Goal: Transaction & Acquisition: Purchase product/service

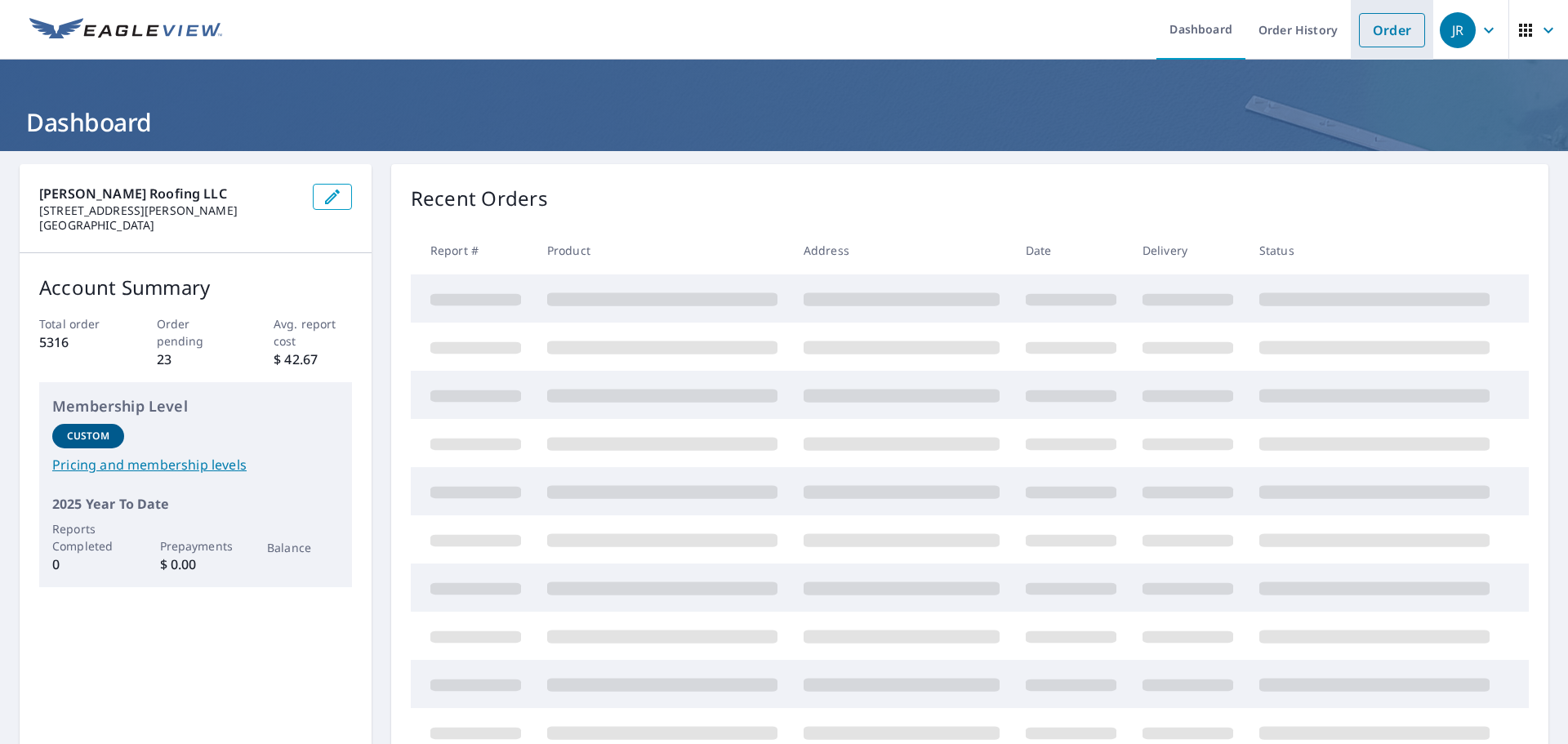
click at [1383, 20] on link "Order" at bounding box center [1391, 30] width 66 height 34
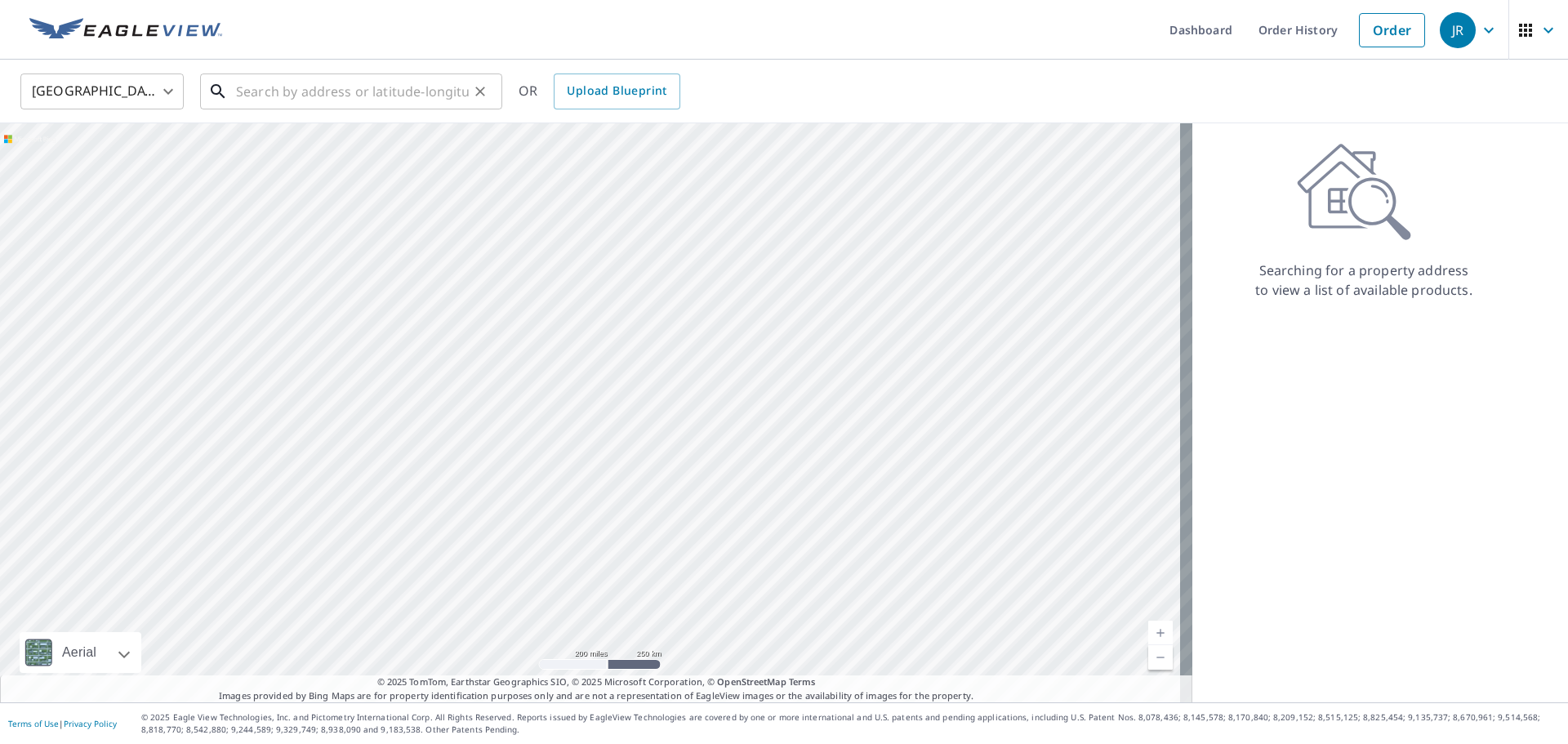
click at [295, 98] on input "text" at bounding box center [352, 91] width 233 height 46
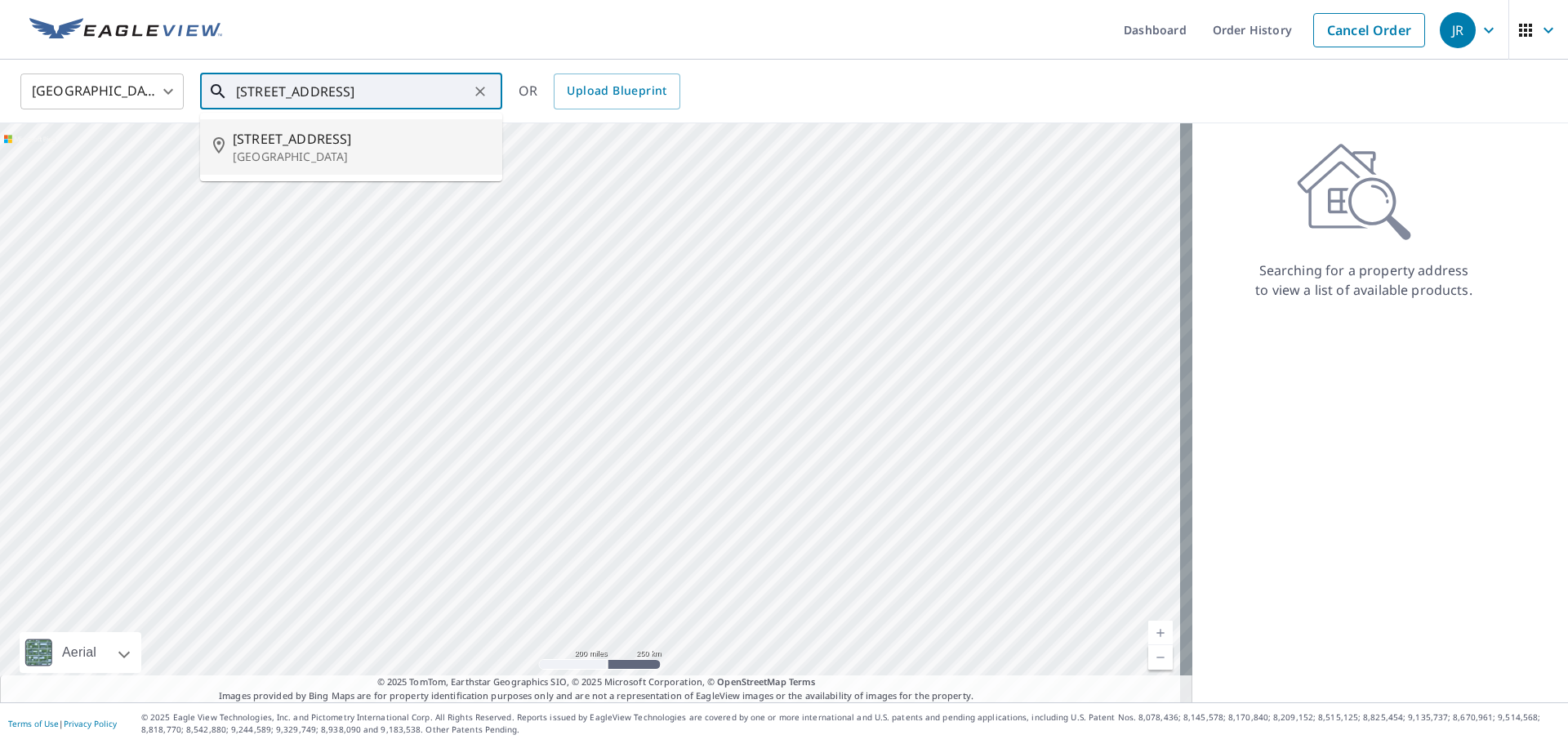
click at [285, 146] on span "[STREET_ADDRESS]" at bounding box center [361, 139] width 256 height 19
type input "[STREET_ADDRESS]"
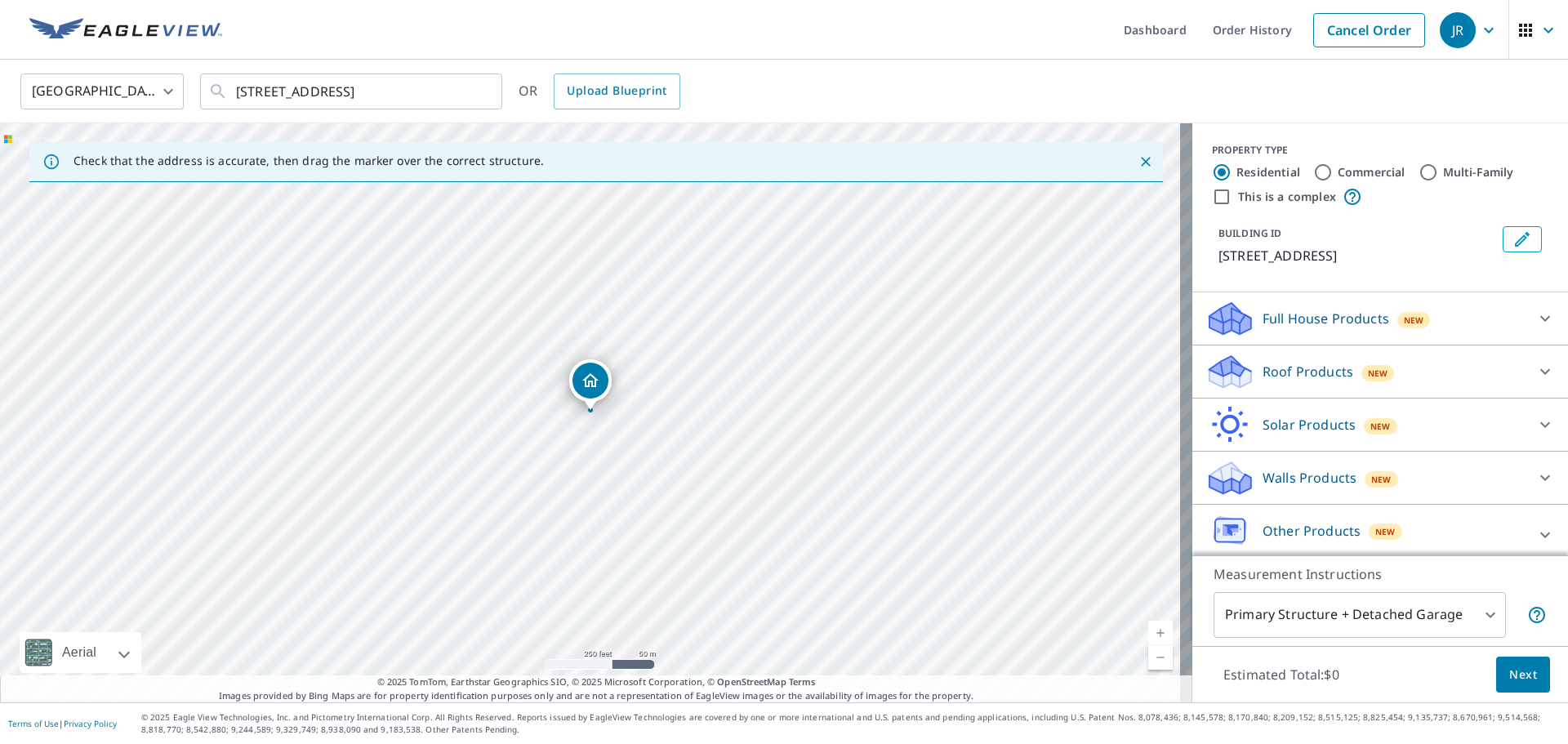
click at [1228, 376] on icon at bounding box center [1229, 366] width 41 height 20
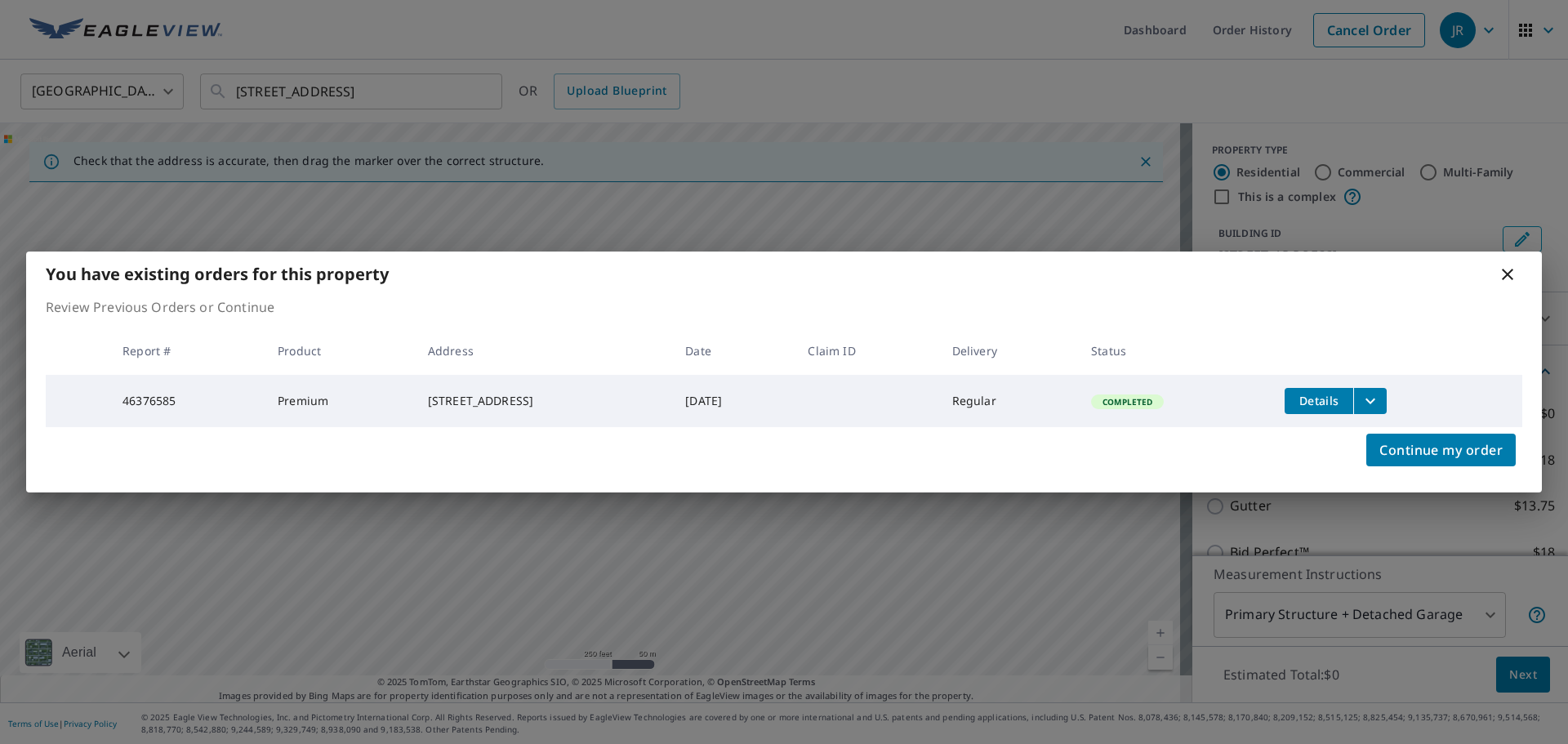
click at [1380, 399] on icon "filesDropdownBtn-46376585" at bounding box center [1370, 401] width 19 height 19
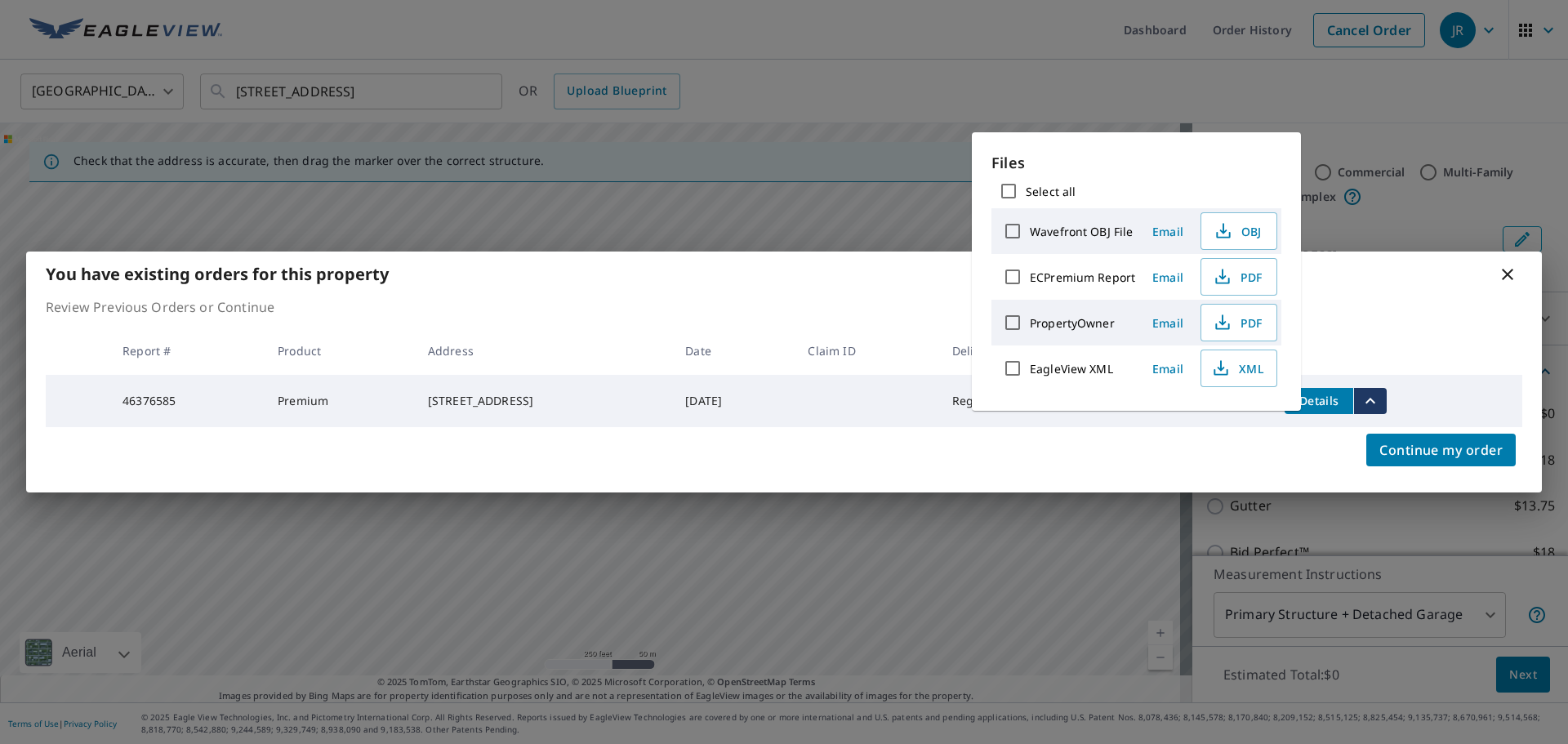
click at [1436, 211] on div "You have existing orders for this property Review Previous Orders or Continue R…" at bounding box center [784, 372] width 1568 height 744
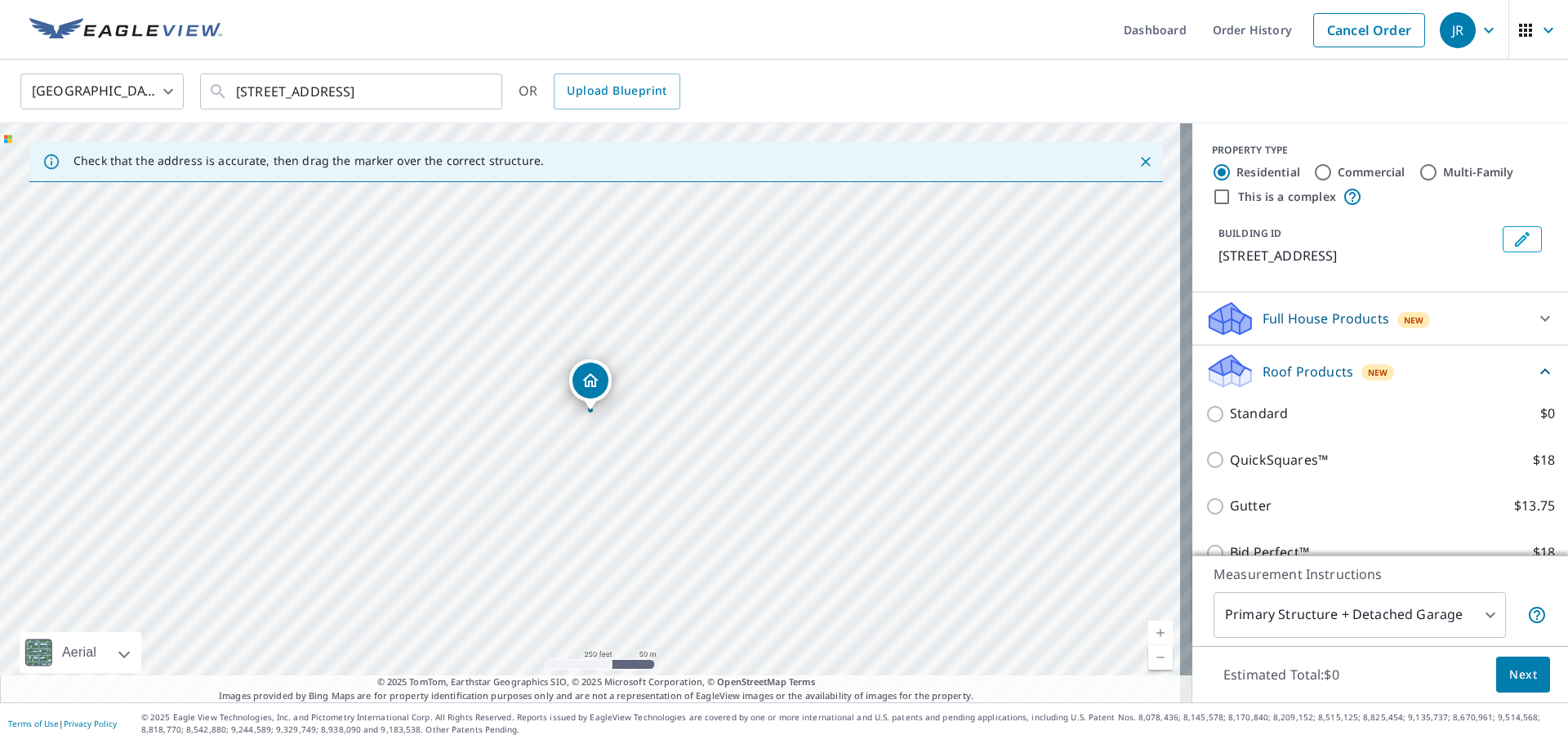
click at [1263, 382] on p "Roof Products" at bounding box center [1307, 371] width 90 height 19
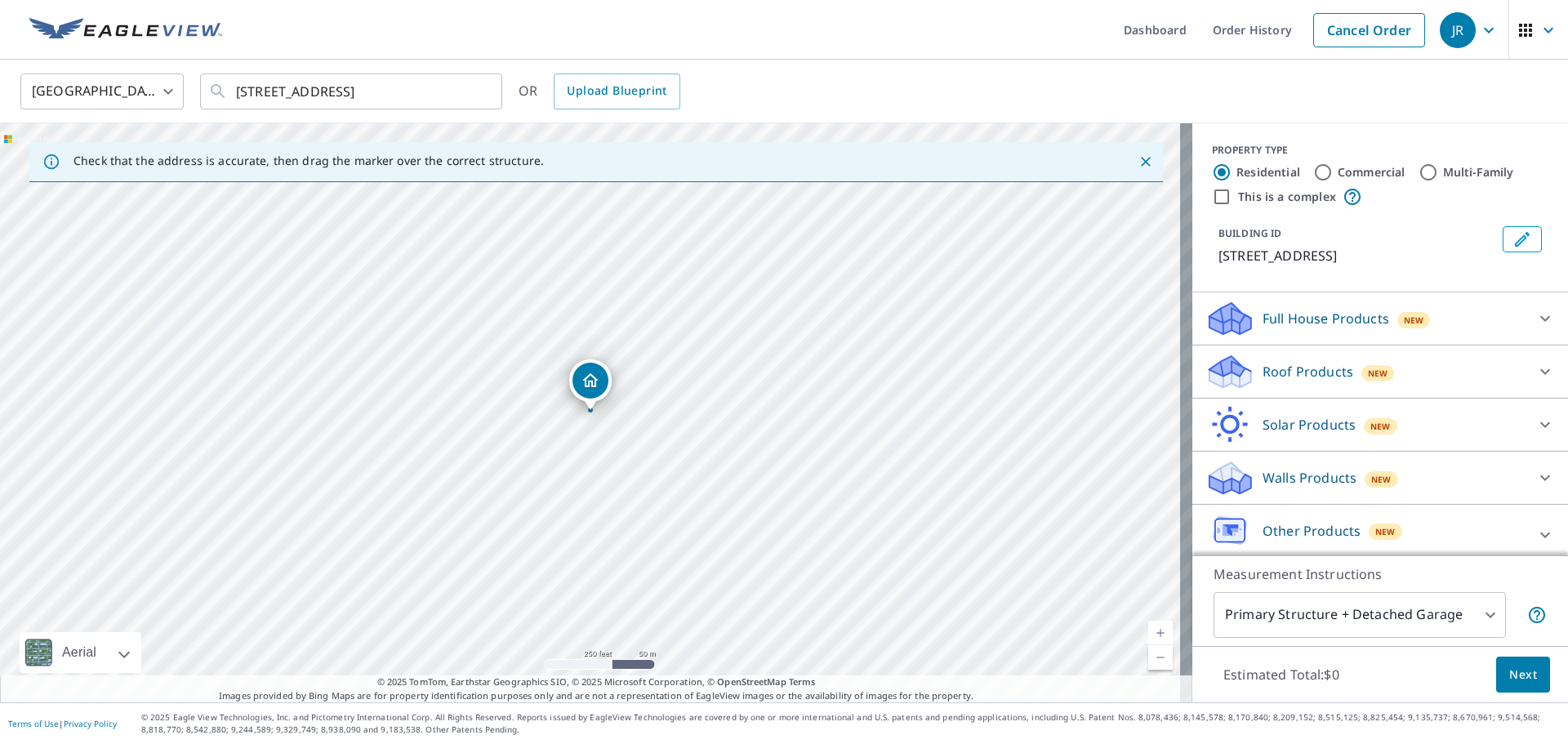
click at [1213, 376] on icon at bounding box center [1227, 366] width 36 height 20
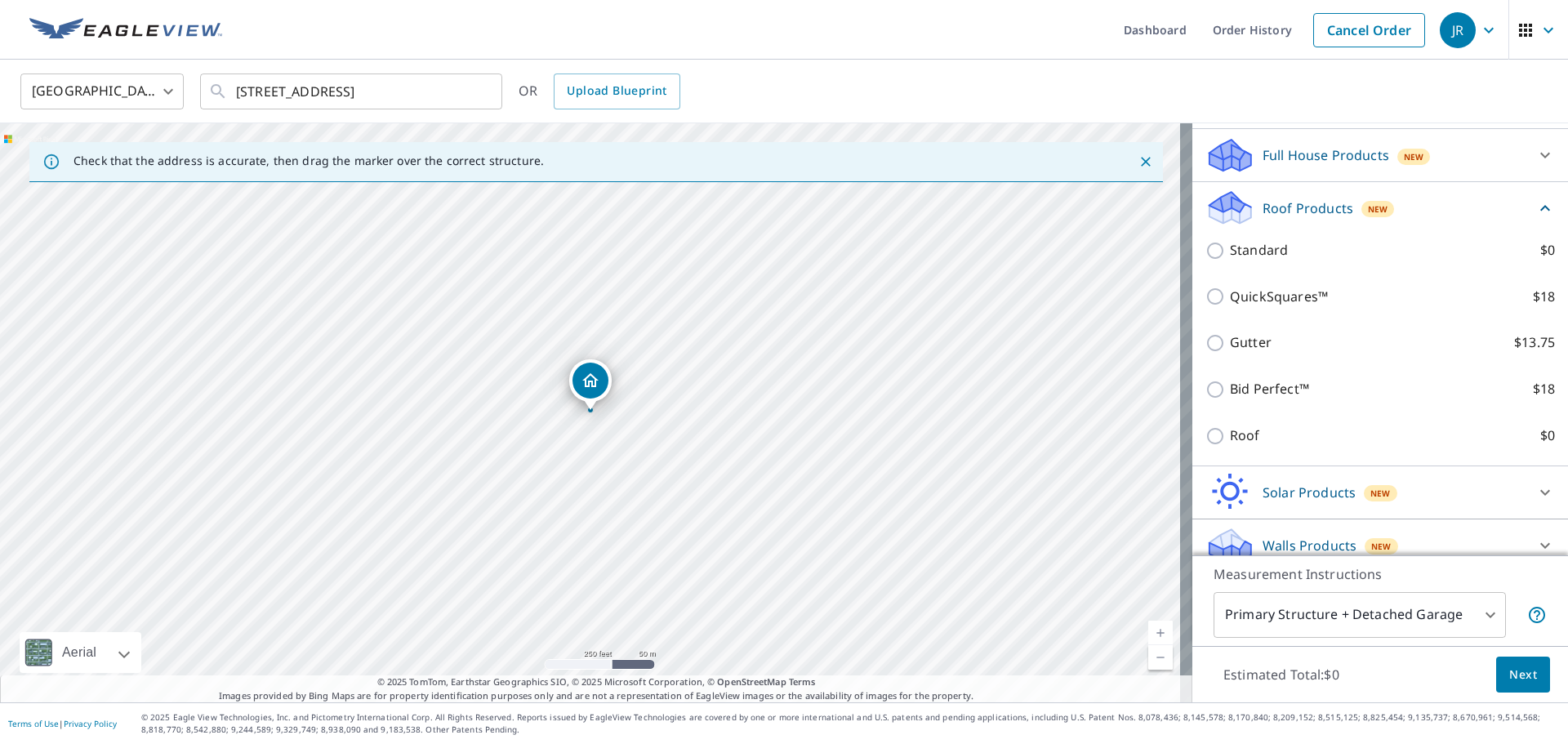
scroll to position [245, 0]
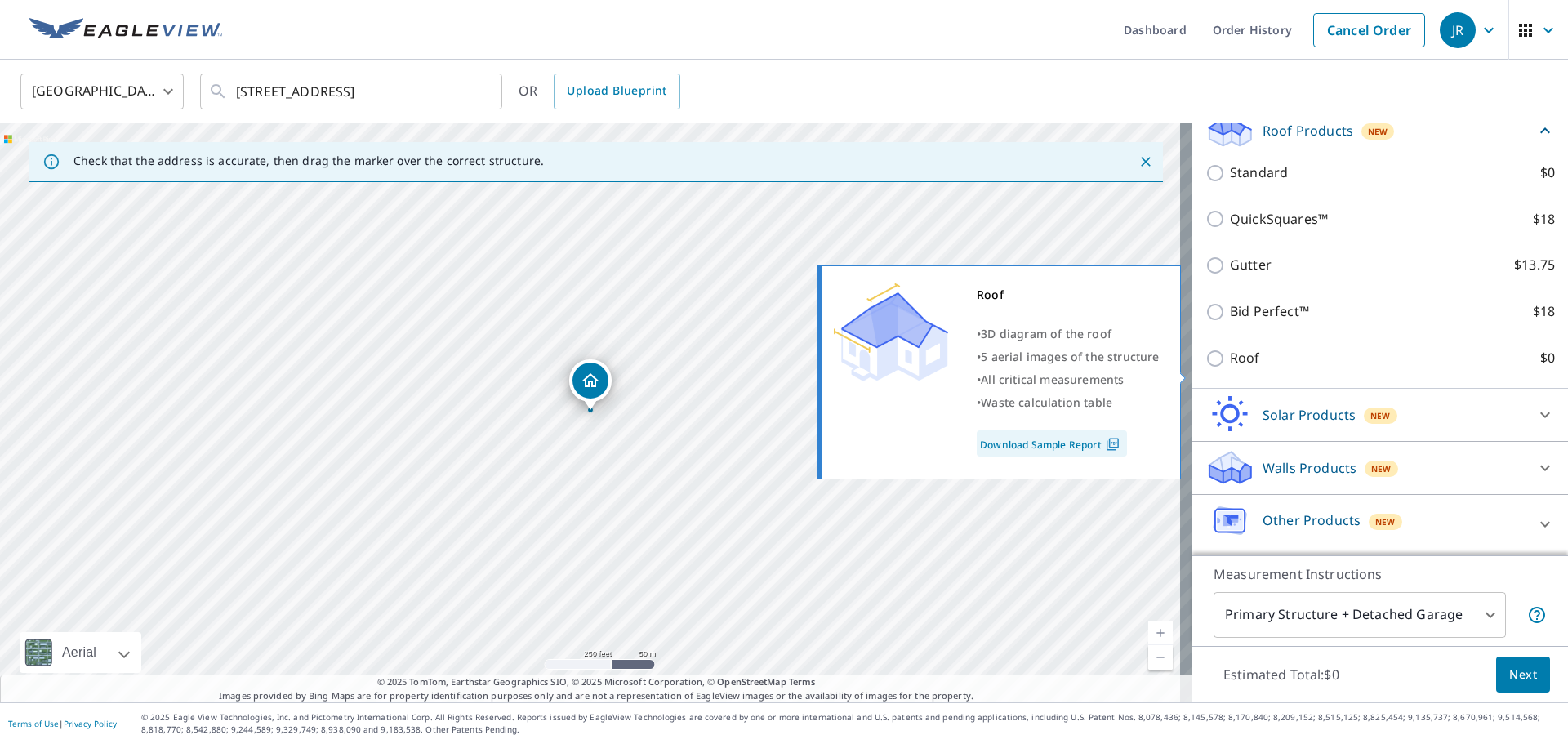
click at [1207, 368] on input "Roof $0" at bounding box center [1217, 358] width 25 height 19
checkbox input "true"
type input "3"
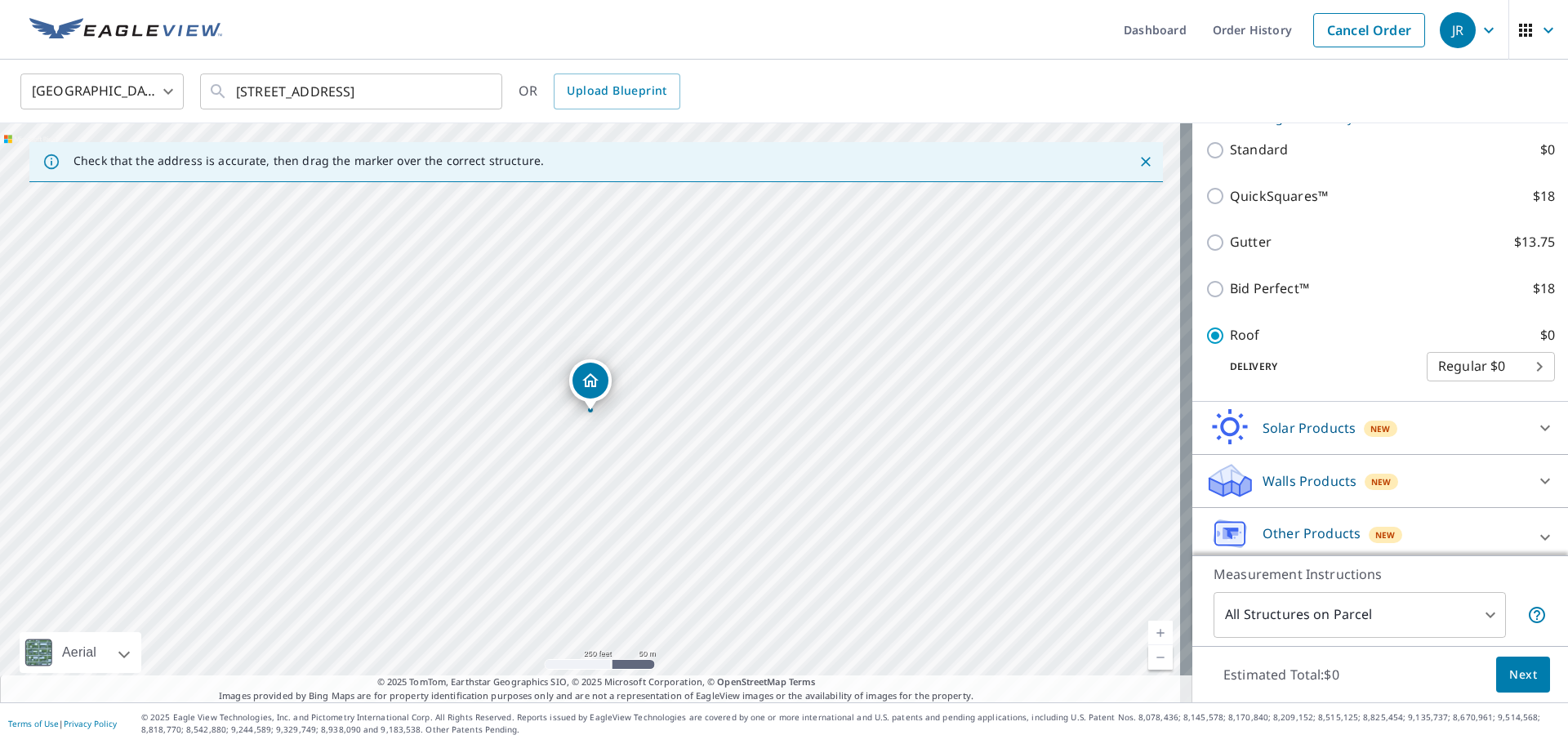
scroll to position [201, 0]
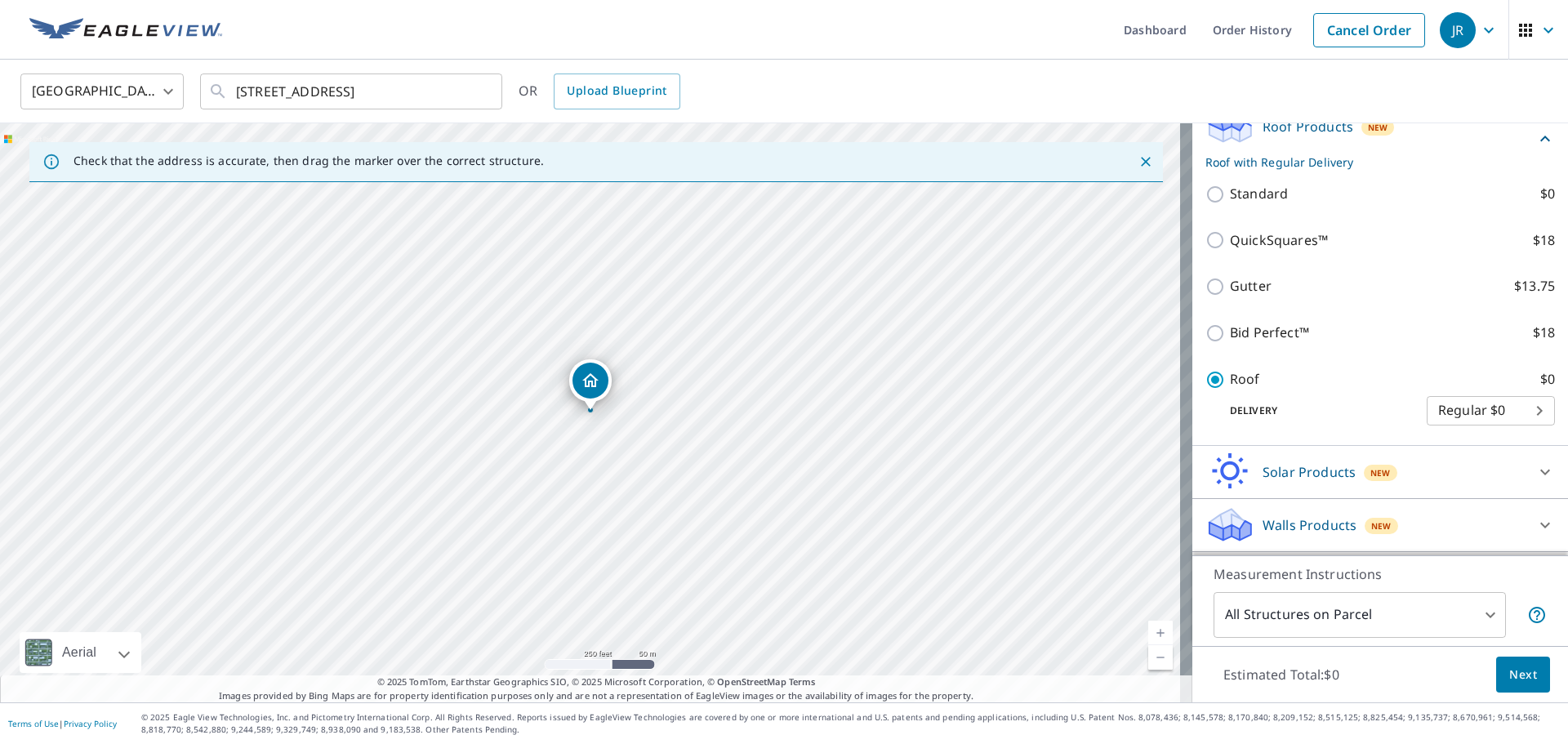
click at [1517, 672] on span "Next" at bounding box center [1523, 674] width 28 height 20
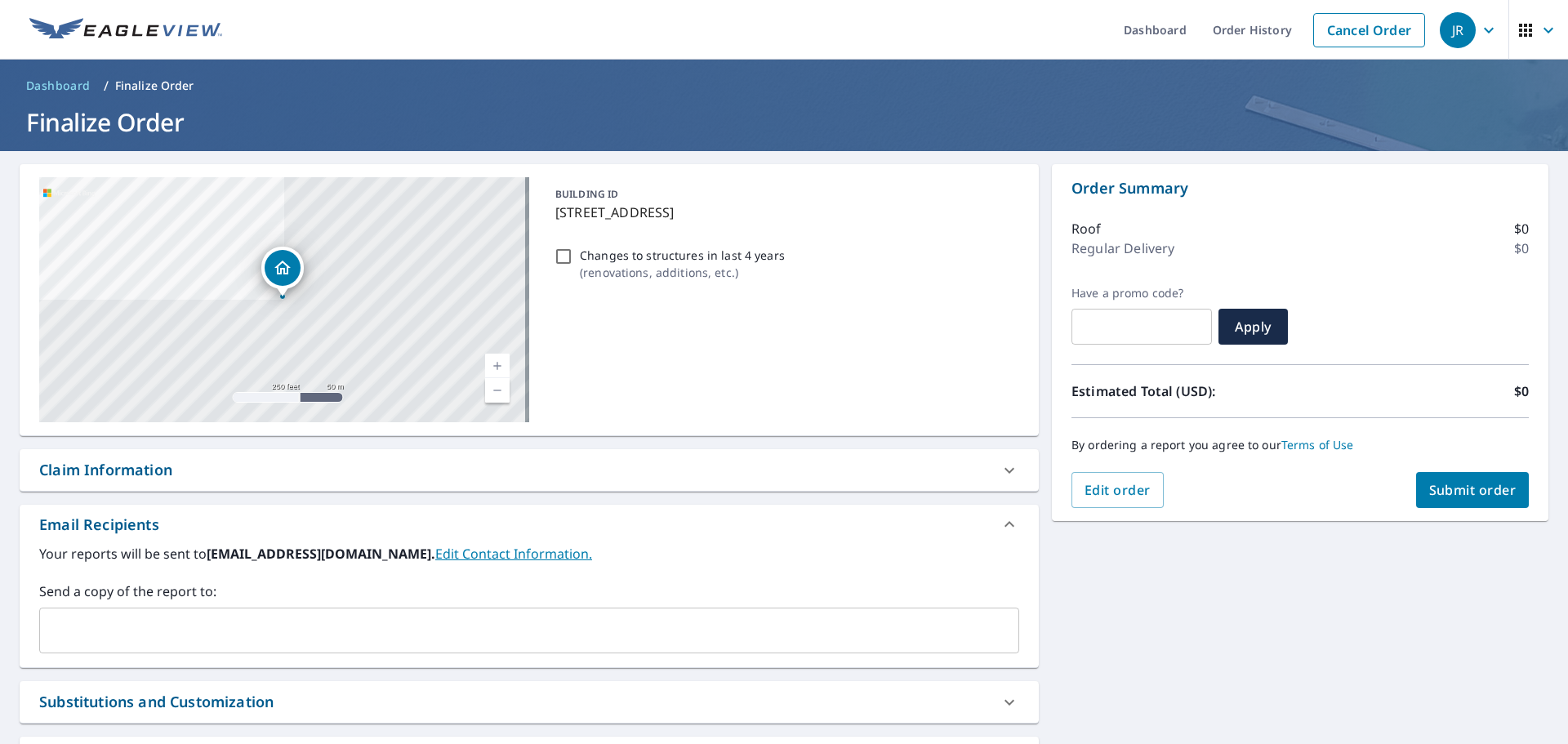
click at [81, 634] on input "text" at bounding box center [517, 630] width 941 height 31
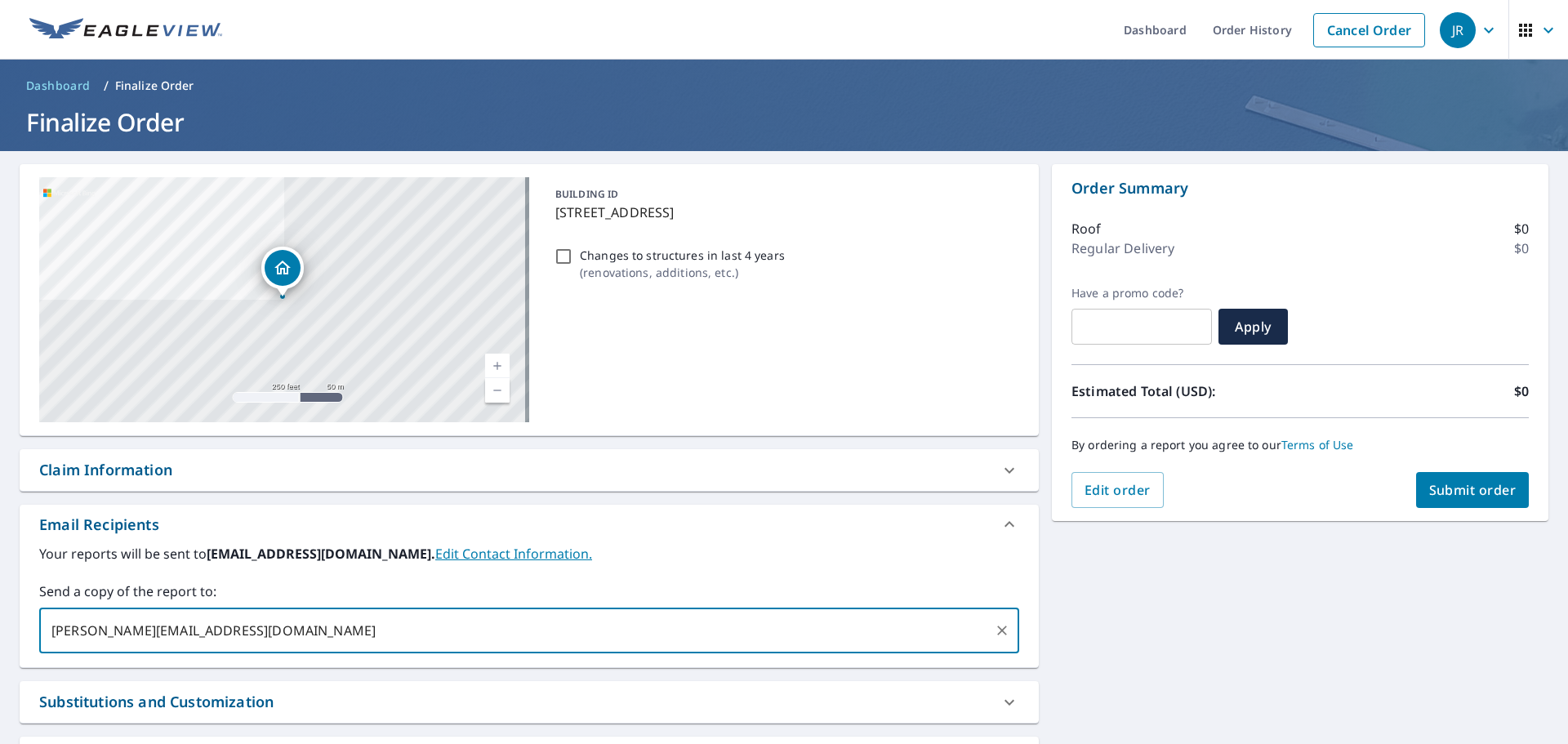
type input "[PERSON_NAME][EMAIL_ADDRESS][DOMAIN_NAME]"
click at [1463, 489] on span "Submit order" at bounding box center [1472, 490] width 88 height 18
checkbox input "true"
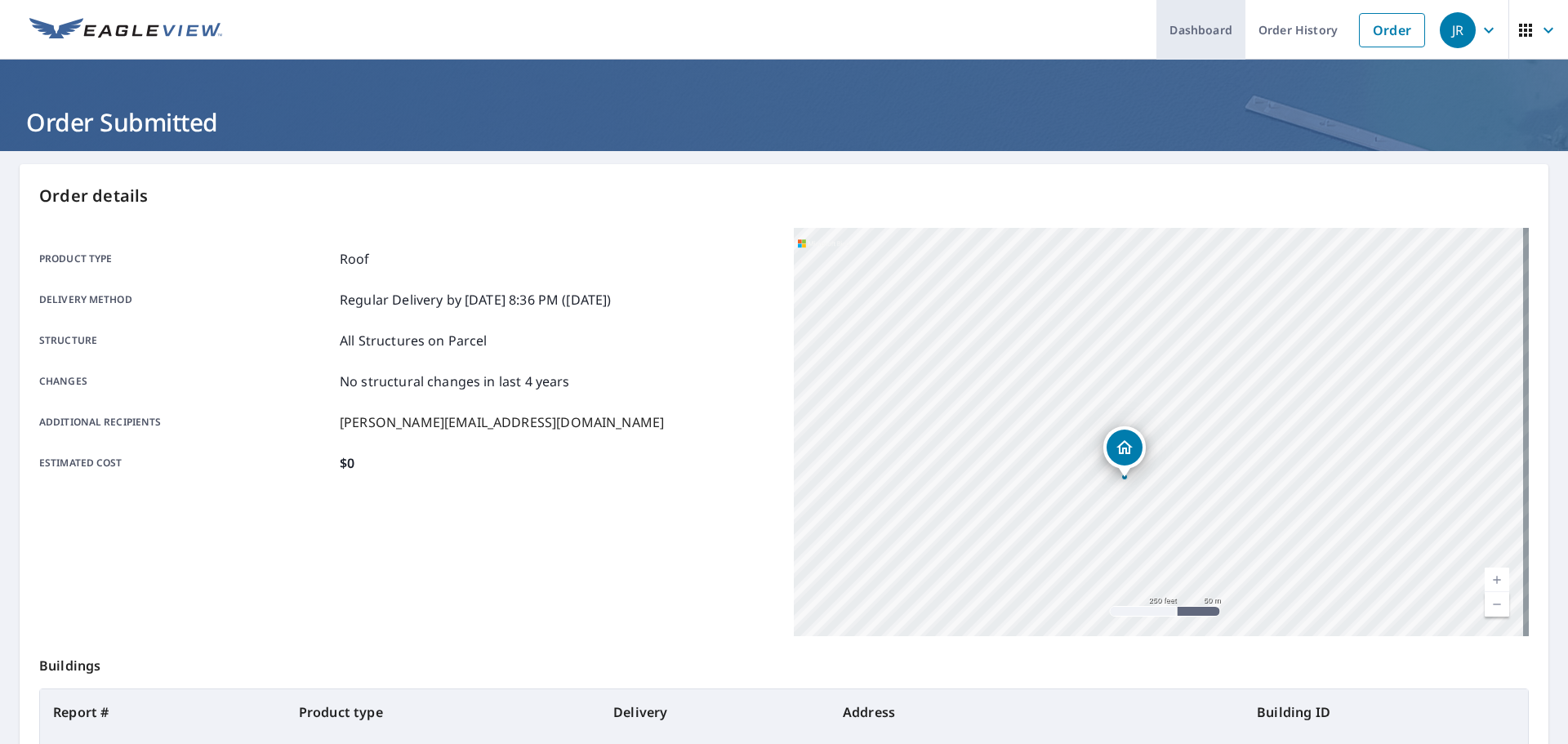
click at [1193, 14] on link "Dashboard" at bounding box center [1200, 30] width 89 height 60
